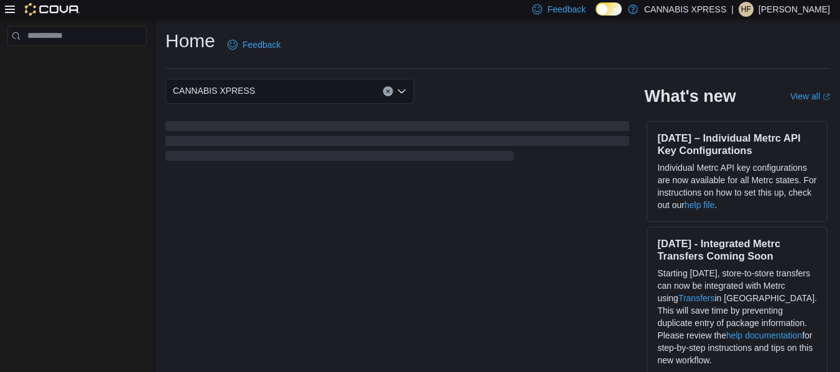
click at [13, 17] on div at bounding box center [42, 9] width 75 height 19
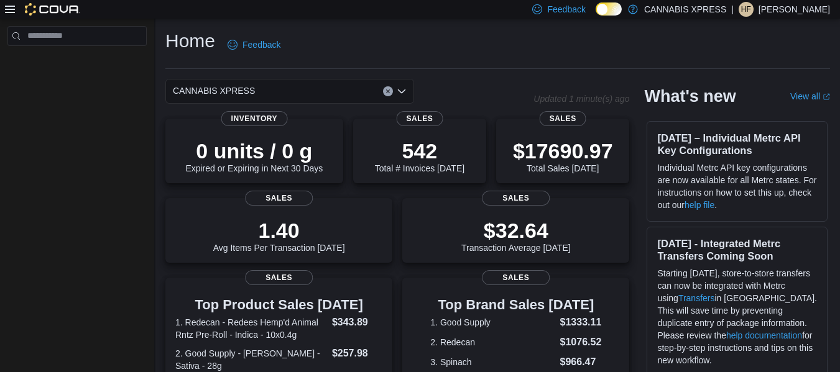
click at [9, 9] on icon at bounding box center [10, 9] width 10 height 7
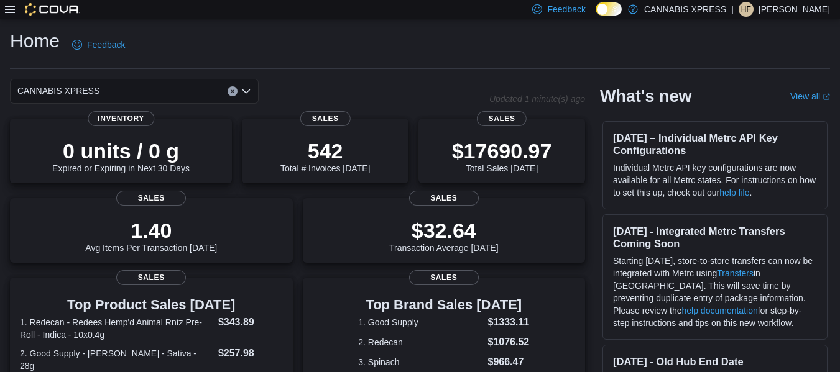
click at [12, 10] on icon at bounding box center [10, 9] width 10 height 10
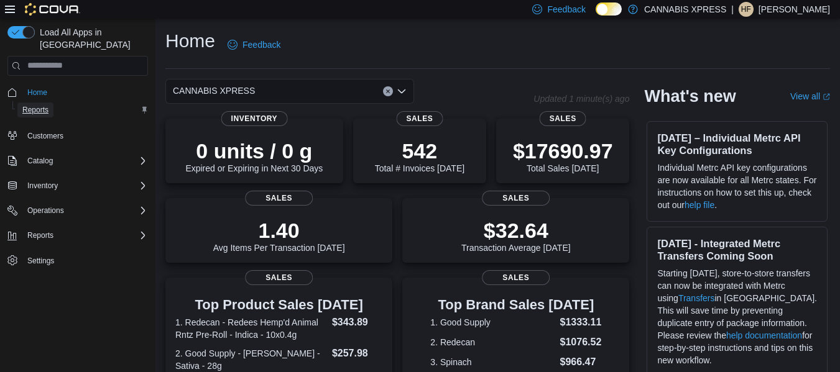
click at [40, 103] on span "Reports" at bounding box center [35, 110] width 26 height 15
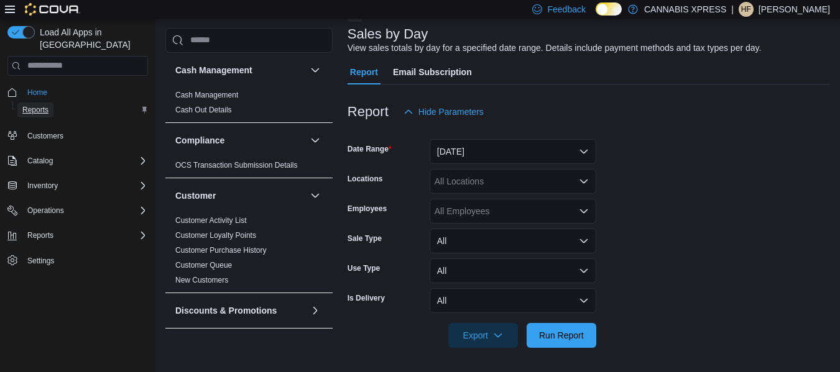
scroll to position [73, 0]
click at [494, 146] on button "Yesterday" at bounding box center [513, 151] width 167 height 25
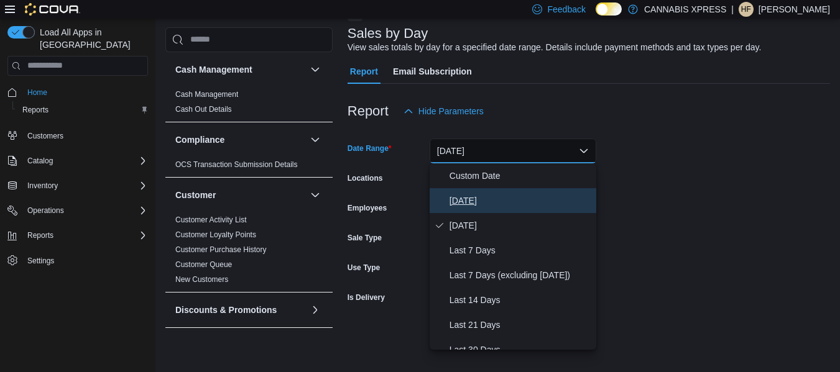
click at [476, 206] on span "Today" at bounding box center [520, 200] width 142 height 15
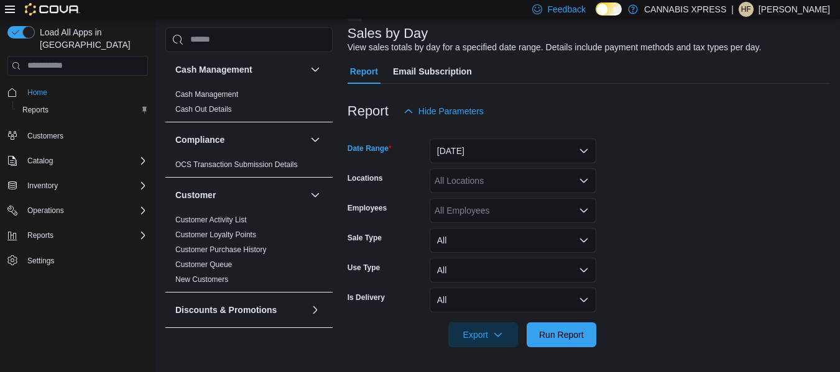
drag, startPoint x: 582, startPoint y: 180, endPoint x: 564, endPoint y: 196, distance: 24.3
click at [583, 180] on icon "Open list of options" at bounding box center [584, 181] width 10 height 10
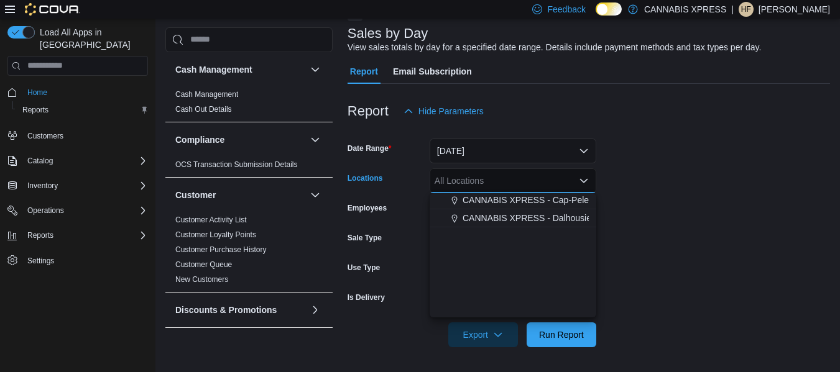
scroll to position [184, 0]
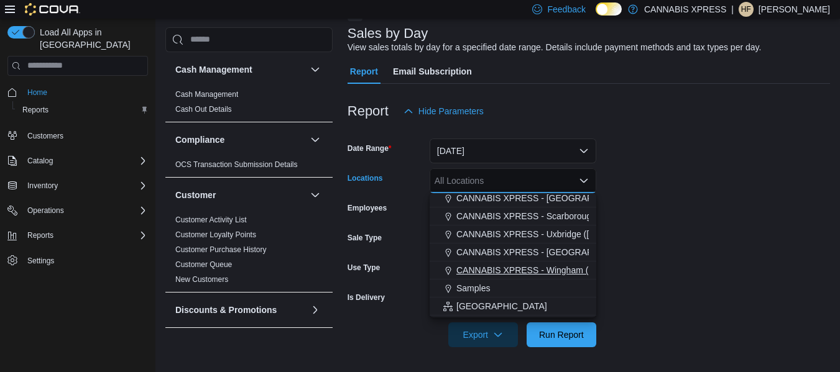
click at [540, 270] on span "CANNABIS XPRESS - Wingham (Josephine Street)" at bounding box center [604, 270] width 297 height 12
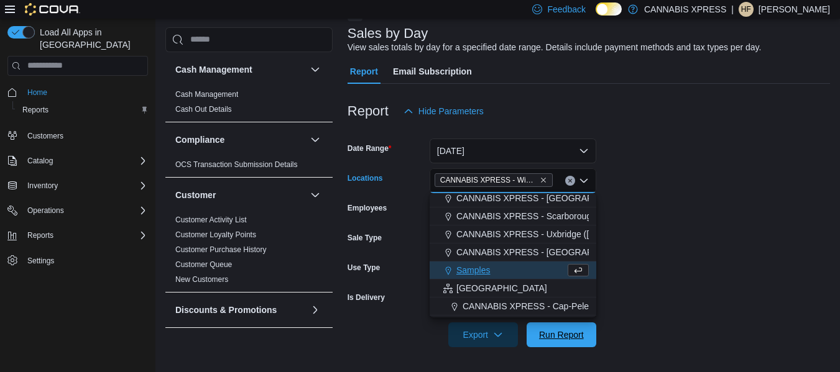
click at [563, 336] on span "Run Report" at bounding box center [561, 335] width 45 height 12
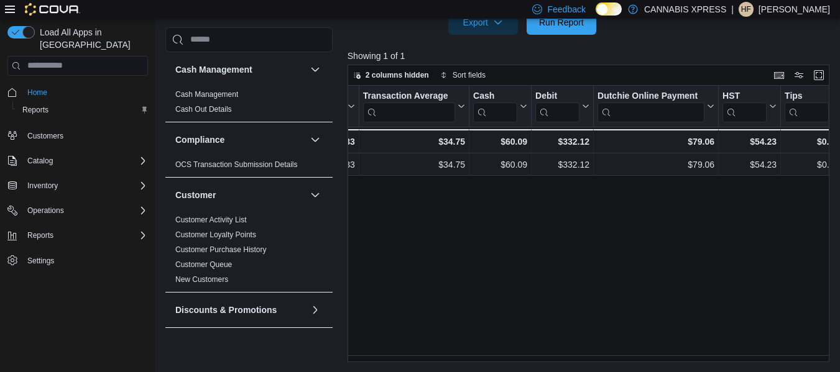
scroll to position [0, 1189]
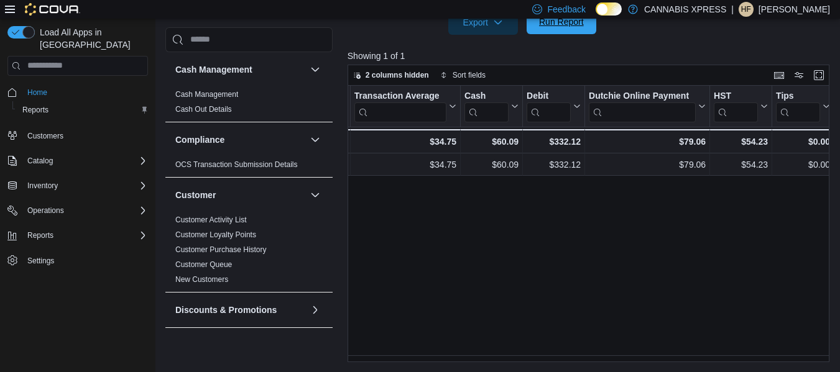
click at [548, 25] on span "Run Report" at bounding box center [561, 22] width 45 height 12
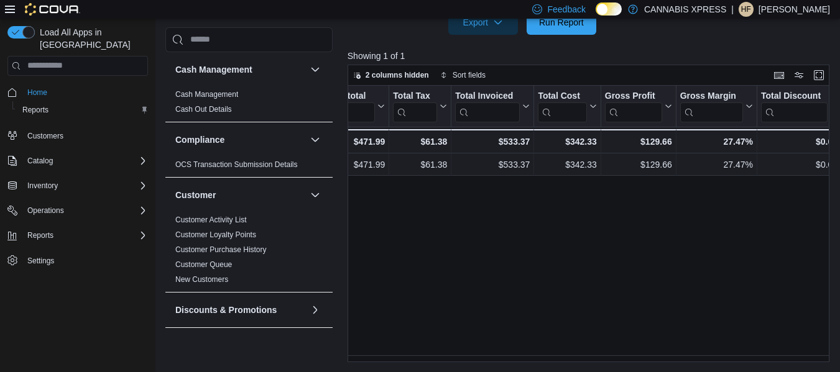
scroll to position [0, 371]
